Goal: Navigation & Orientation: Find specific page/section

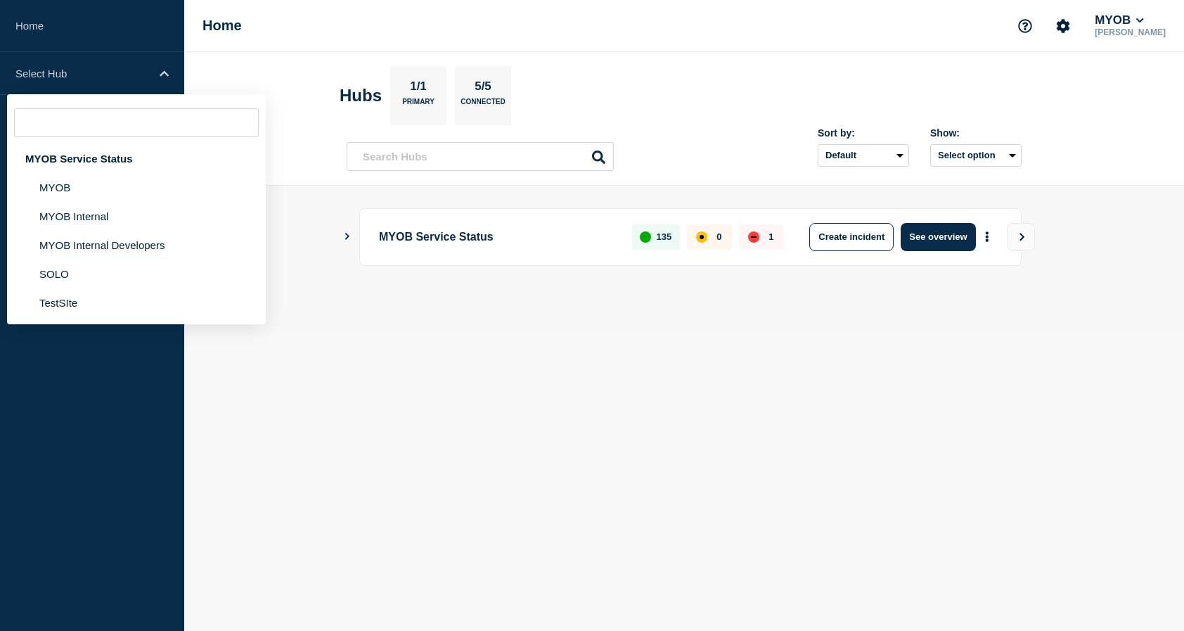
click at [107, 231] on li "MYOB Internal" at bounding box center [136, 245] width 259 height 29
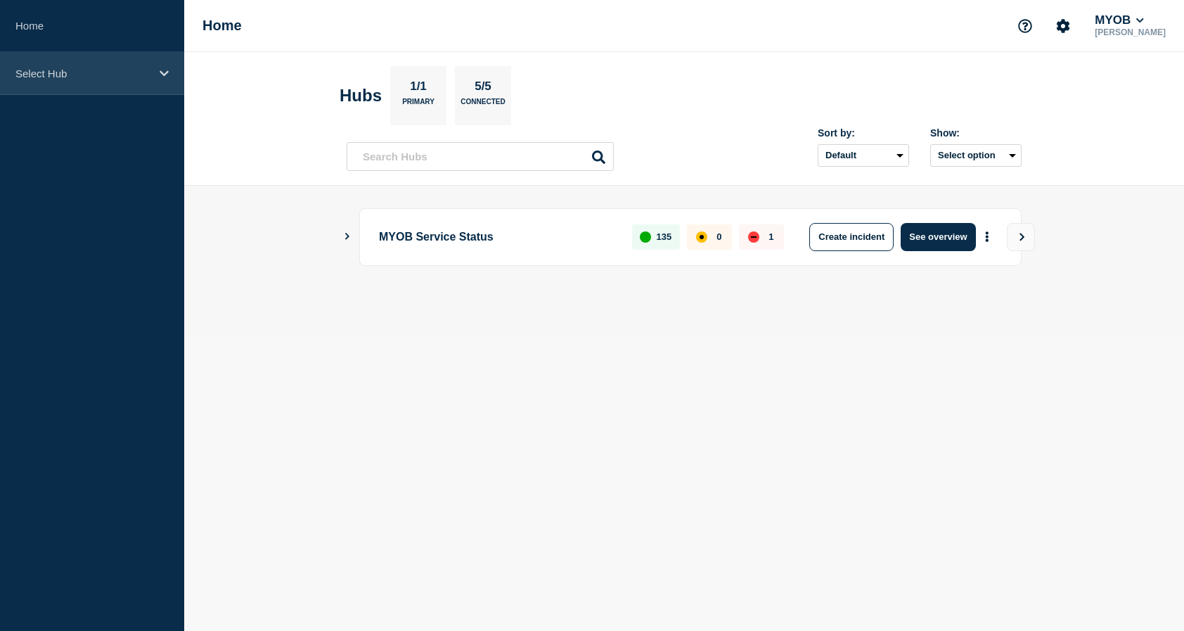
click at [169, 74] on div "Select Hub" at bounding box center [92, 73] width 184 height 43
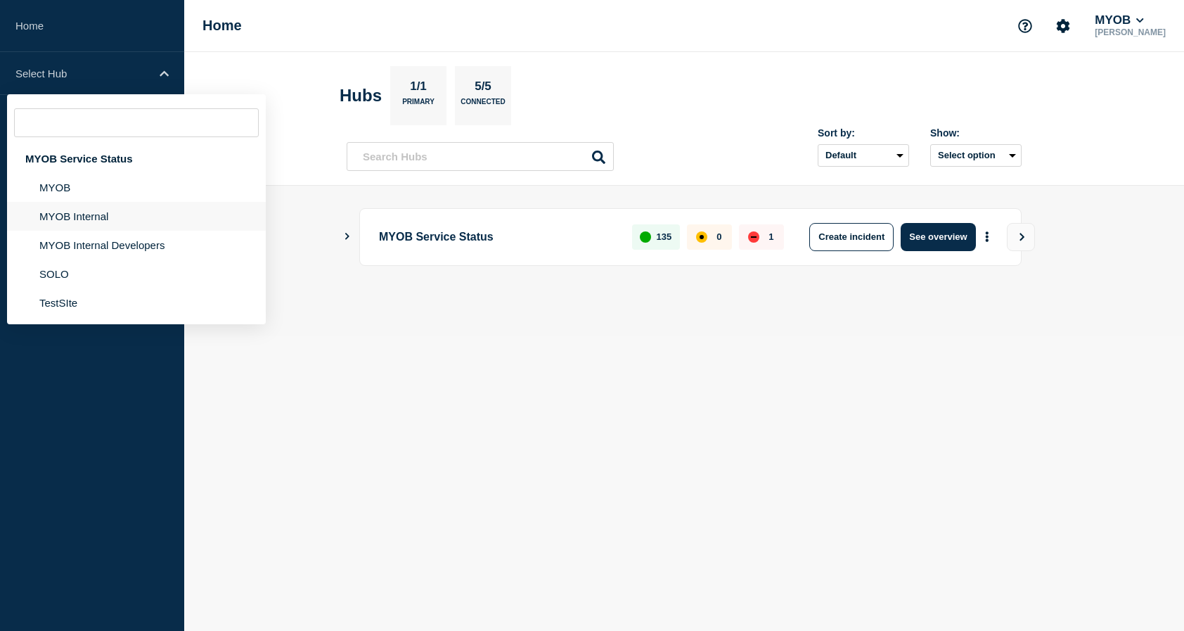
click at [130, 231] on li "MYOB Internal" at bounding box center [136, 245] width 259 height 29
